Goal: Communication & Community: Answer question/provide support

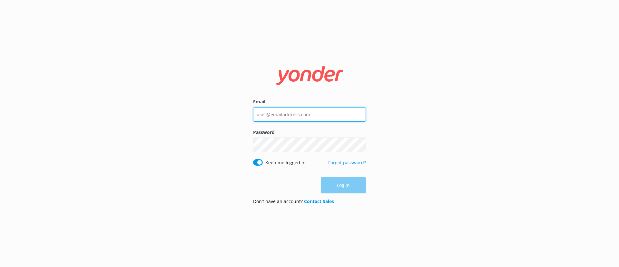
type input "[EMAIL_ADDRESS][DOMAIN_NAME]"
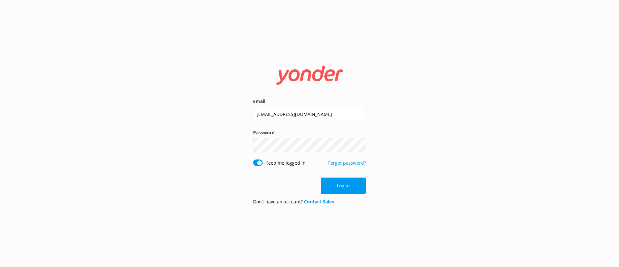
click at [338, 183] on button "Log in" at bounding box center [343, 185] width 45 height 16
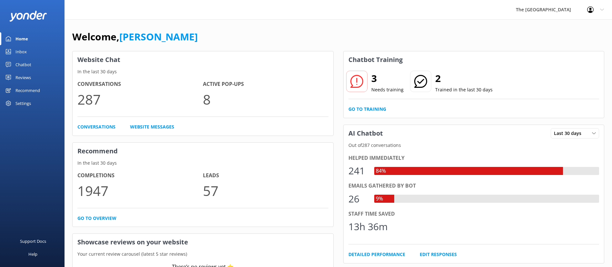
click at [26, 55] on div "Inbox" at bounding box center [20, 51] width 11 height 13
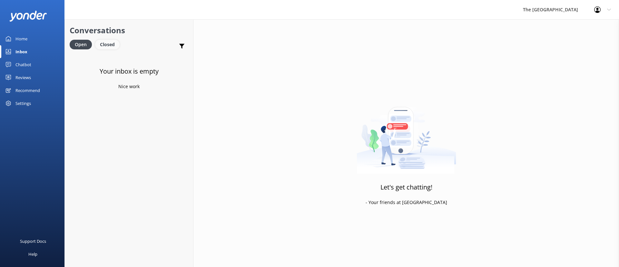
click at [113, 44] on div "Closed" at bounding box center [107, 45] width 25 height 10
click at [82, 44] on div "Open" at bounding box center [81, 45] width 22 height 10
click at [124, 73] on link "Website Visitor Bot: The standard bedding configuration in a Beachfront Room is…" at bounding box center [129, 65] width 128 height 24
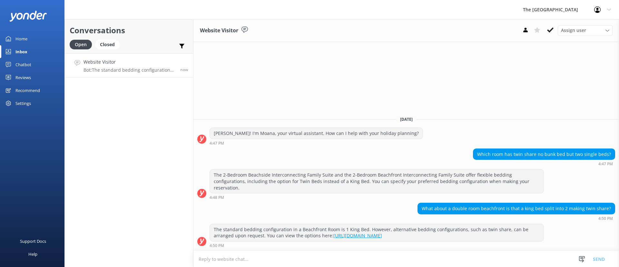
click at [474, 114] on div "Website Visitor Assign user Rarotongan Tata [PERSON_NAME] Laisa [PERSON_NAME] […" at bounding box center [407, 142] width 426 height 247
click at [307, 166] on div "Which room has twin share no bunk bed but two single beds? 4:47 PM" at bounding box center [407, 157] width 426 height 18
click at [571, 111] on div "Website Visitor Assign user Rarotongan Tata [PERSON_NAME] Laisa [PERSON_NAME] […" at bounding box center [407, 142] width 426 height 247
